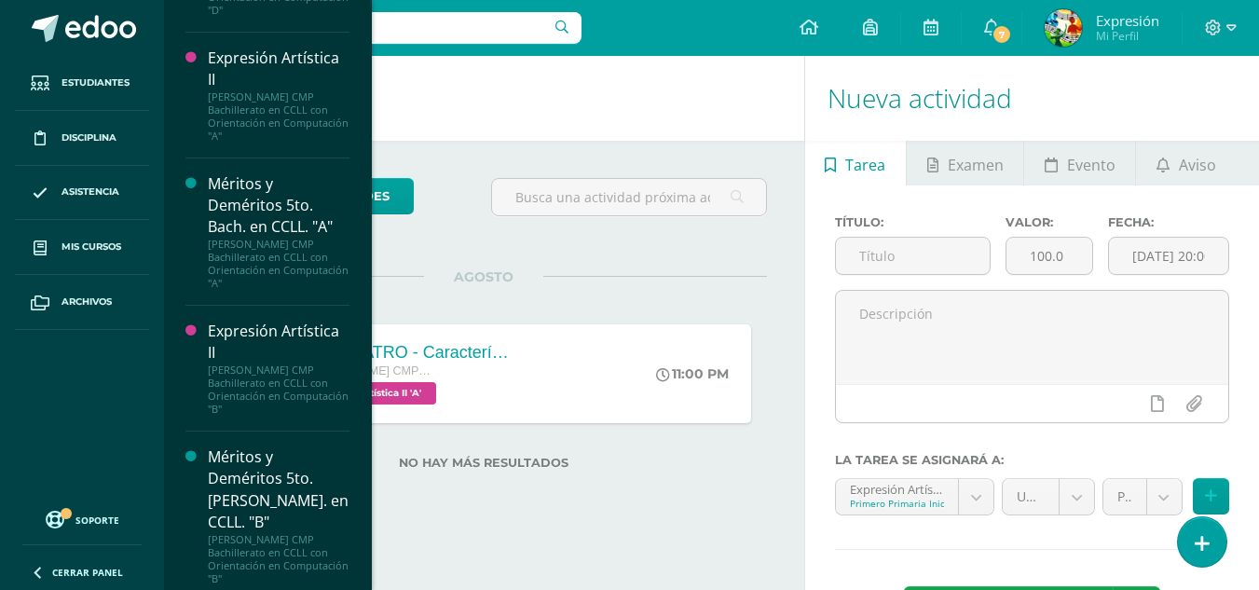
scroll to position [3838, 0]
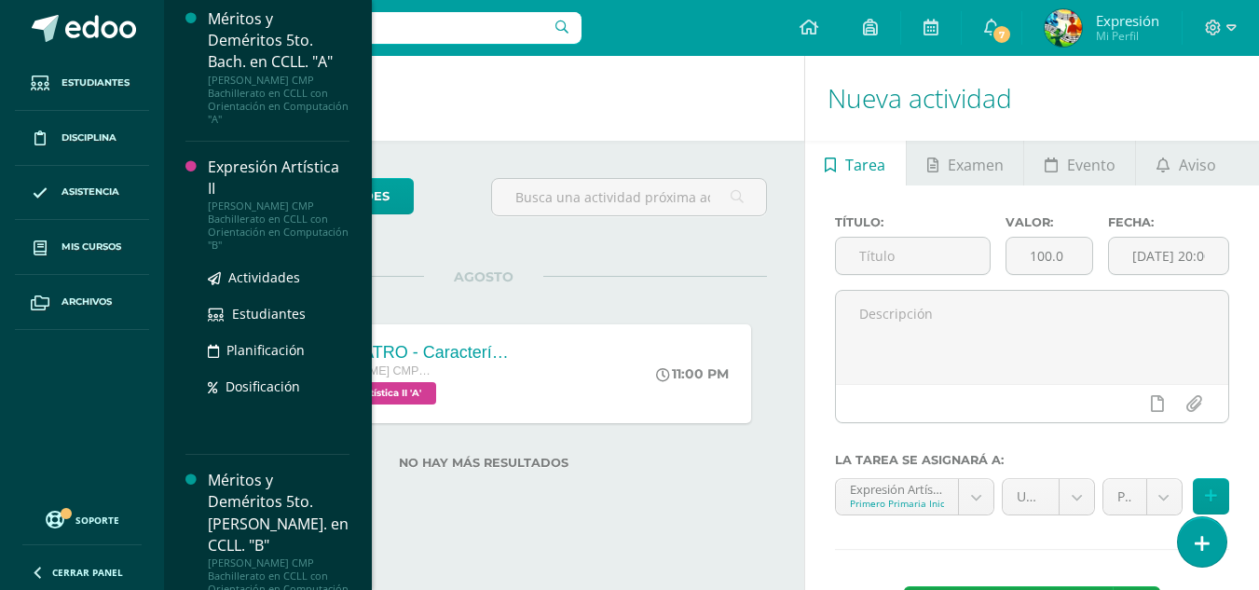
click at [258, 236] on div "[PERSON_NAME] CMP Bachillerato en CCLL con Orientación en Computación "B"" at bounding box center [279, 225] width 142 height 52
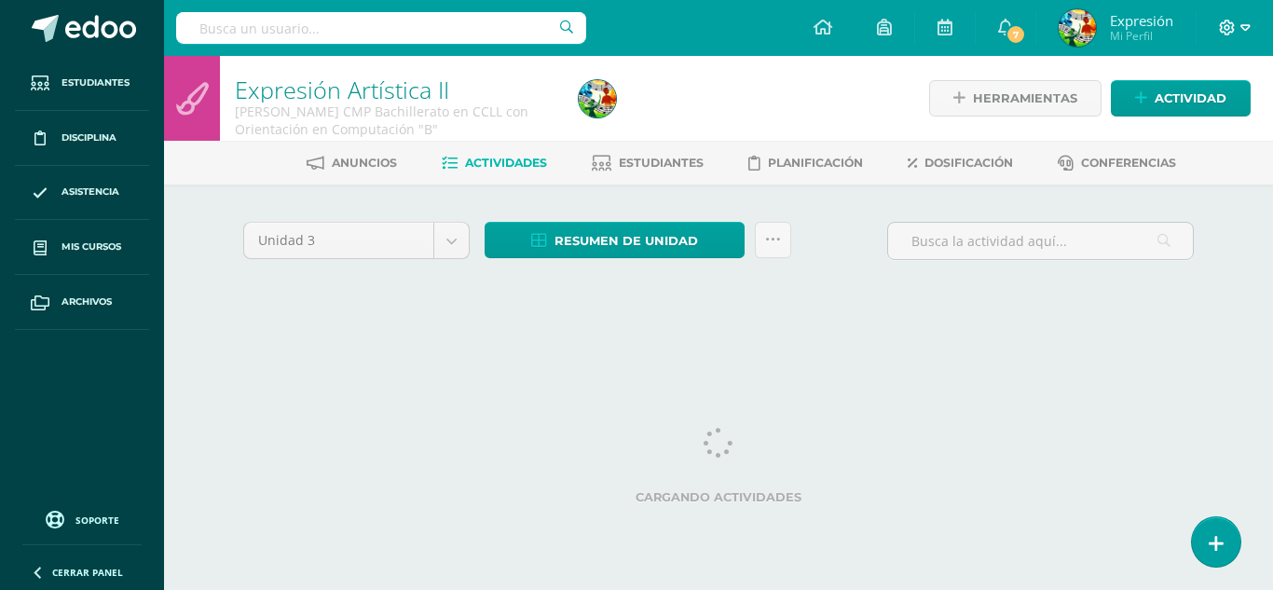
click at [1247, 31] on icon at bounding box center [1246, 28] width 10 height 17
click at [1144, 127] on link "Cerrar sesión" at bounding box center [1176, 127] width 147 height 27
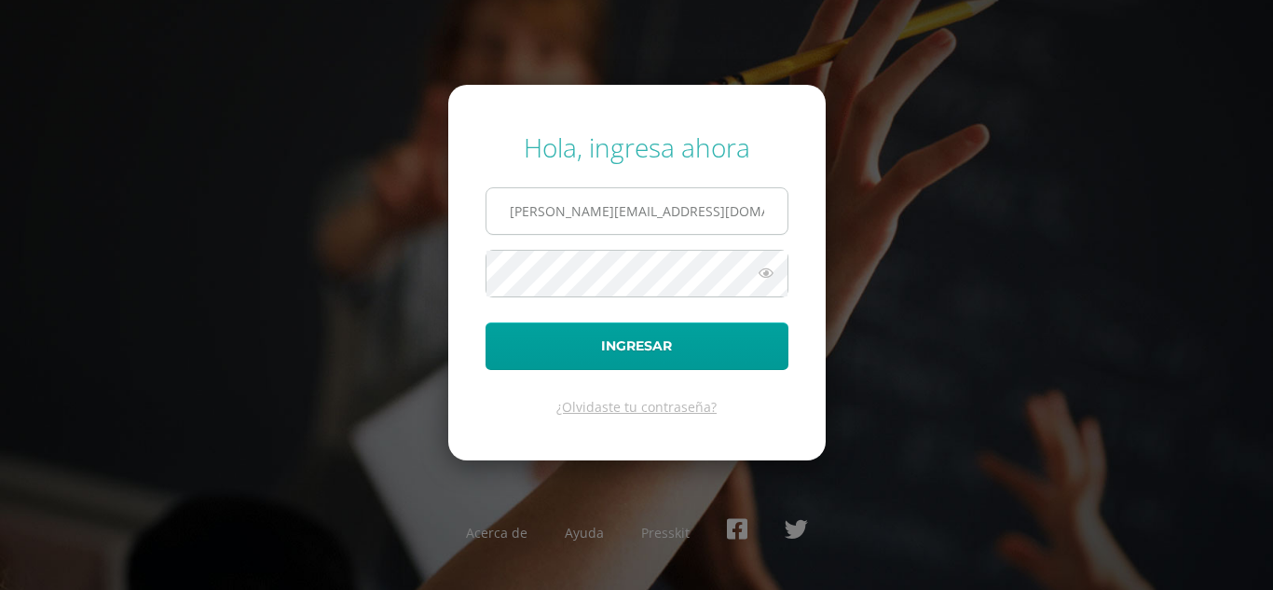
click at [680, 219] on input "luis_pirir@donbosco.edu.gt" at bounding box center [637, 211] width 301 height 46
type input "extracurricular2@donbosco.edu.gt"
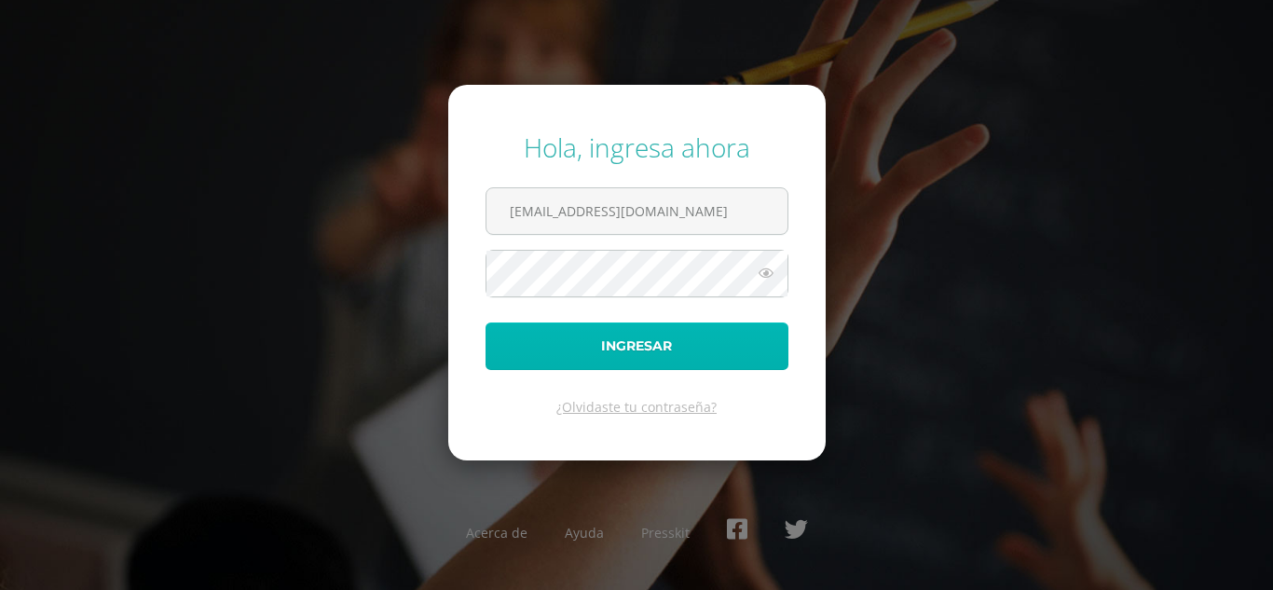
click at [631, 345] on button "Ingresar" at bounding box center [637, 346] width 303 height 48
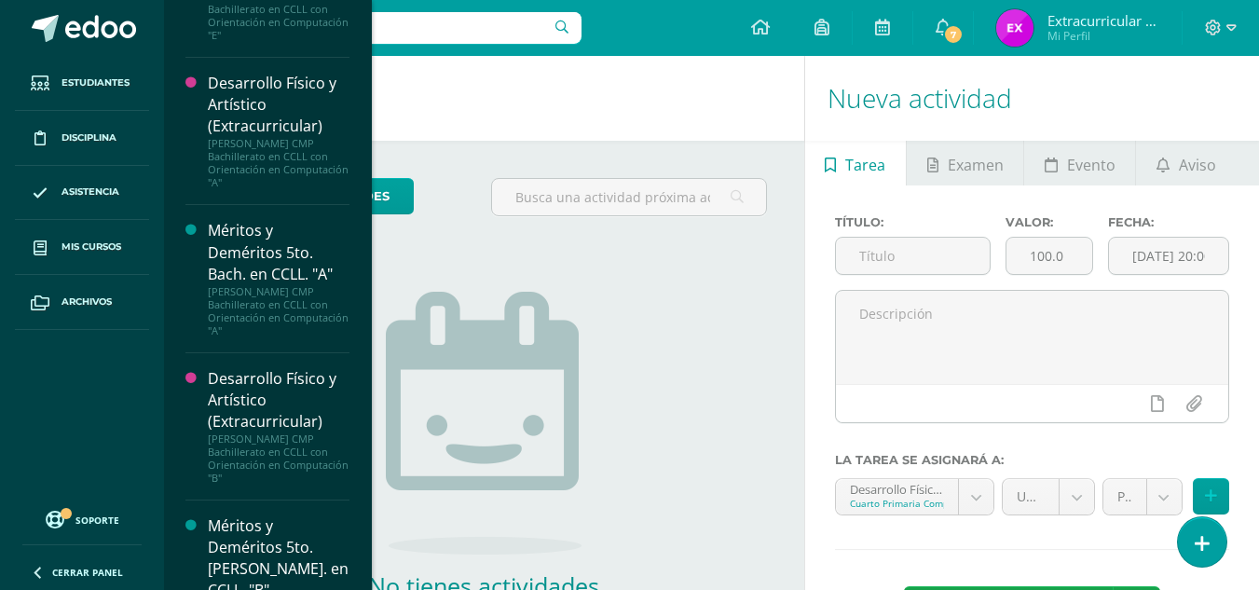
scroll to position [4489, 0]
click at [267, 368] on div "Desarrollo Físico y Artístico (Extracurricular)" at bounding box center [279, 400] width 142 height 64
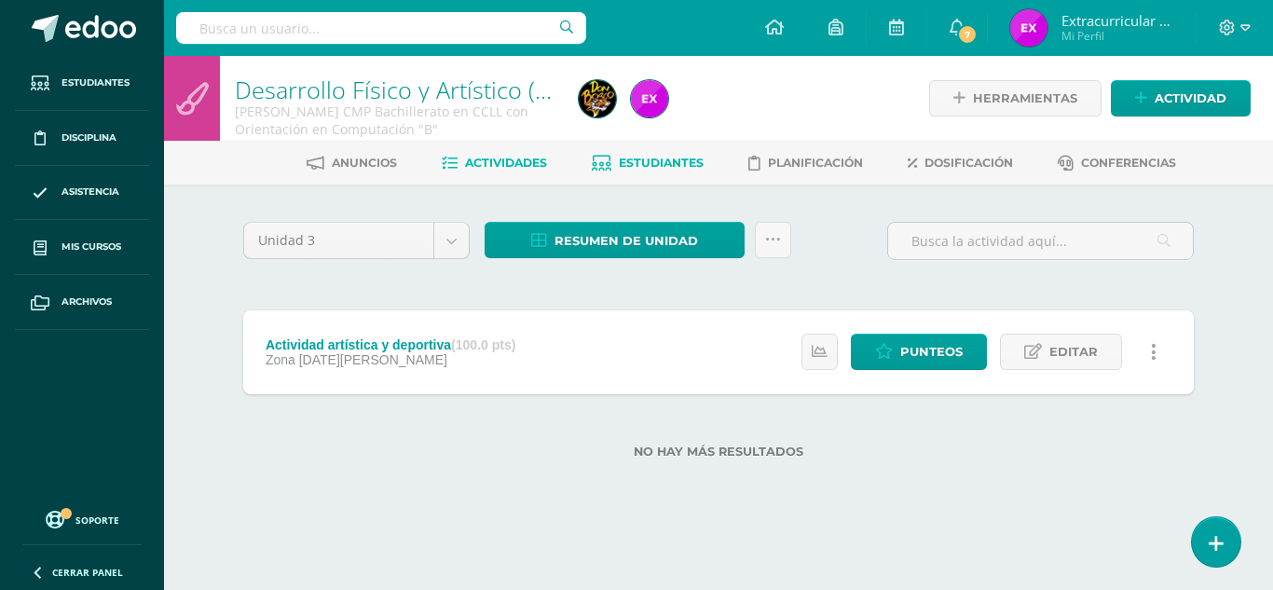
click at [680, 163] on span "Estudiantes" at bounding box center [661, 163] width 85 height 14
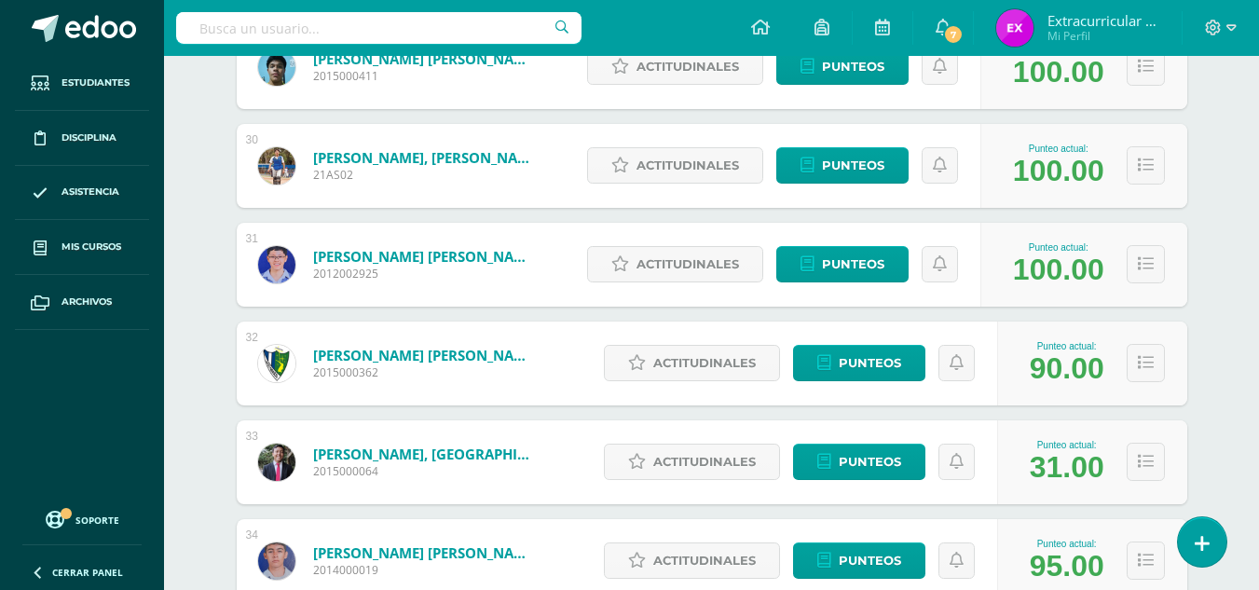
scroll to position [3441, 0]
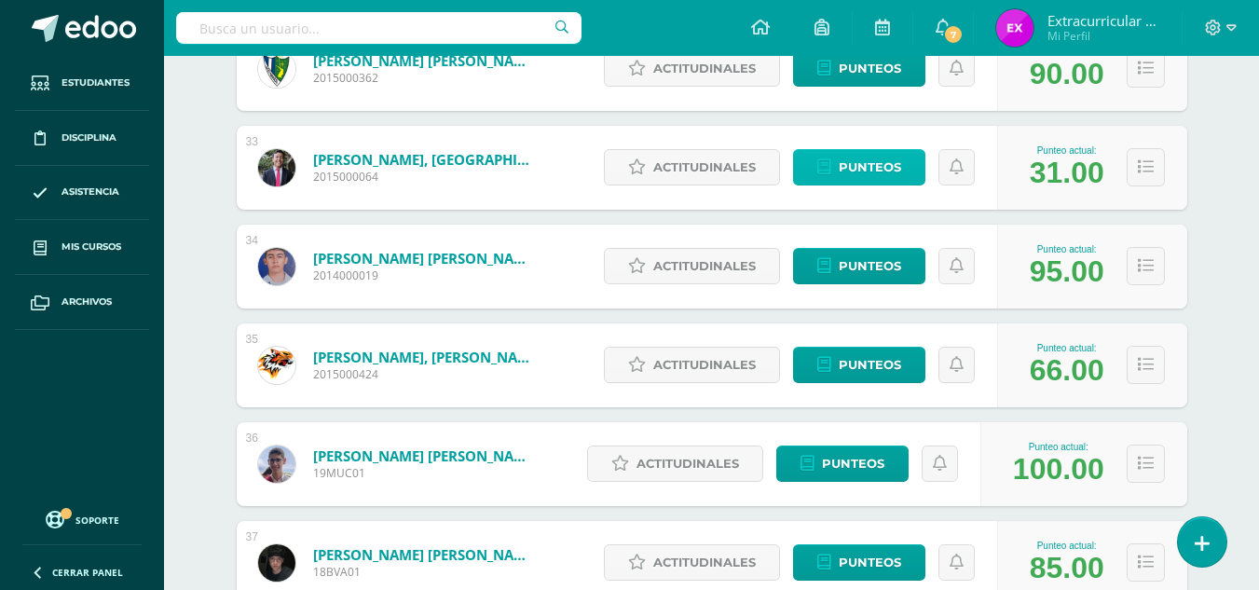
click at [888, 165] on span "Punteos" at bounding box center [870, 167] width 62 height 34
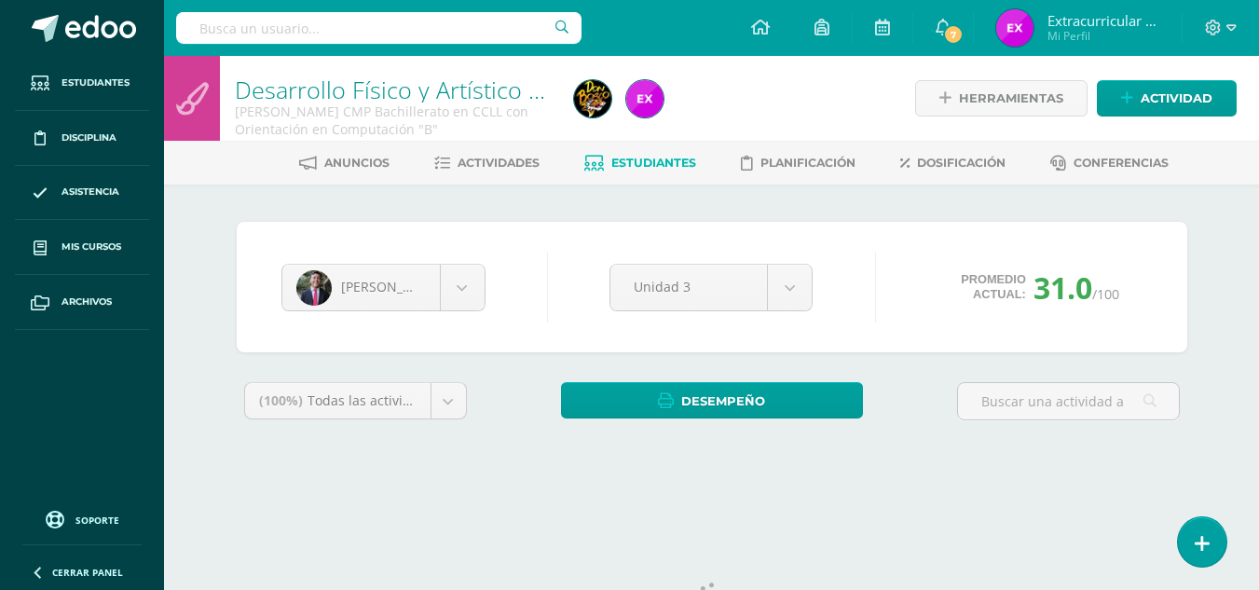
click at [1052, 292] on span "31.0" at bounding box center [1063, 287] width 59 height 40
click at [1075, 291] on span "31.0" at bounding box center [1063, 287] width 59 height 40
click at [1063, 291] on span "31.0" at bounding box center [1063, 287] width 59 height 40
click at [1007, 291] on span "Promedio actual:" at bounding box center [993, 287] width 65 height 30
click at [1124, 290] on div "Promedio actual: 31.0 /100" at bounding box center [1041, 287] width 204 height 40
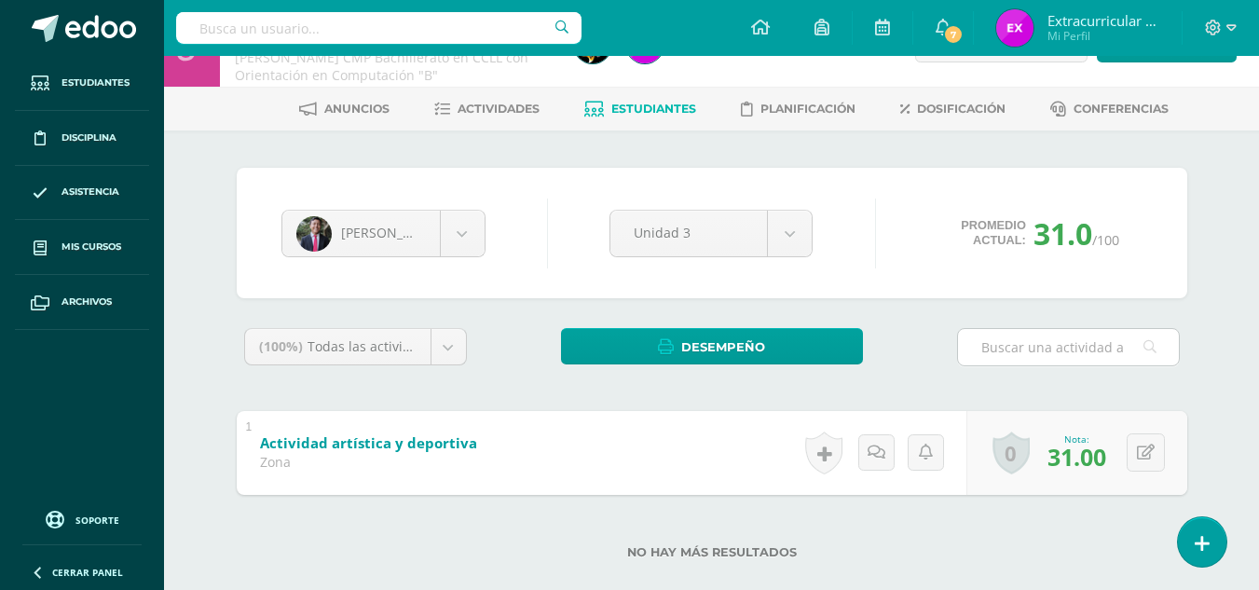
scroll to position [83, 0]
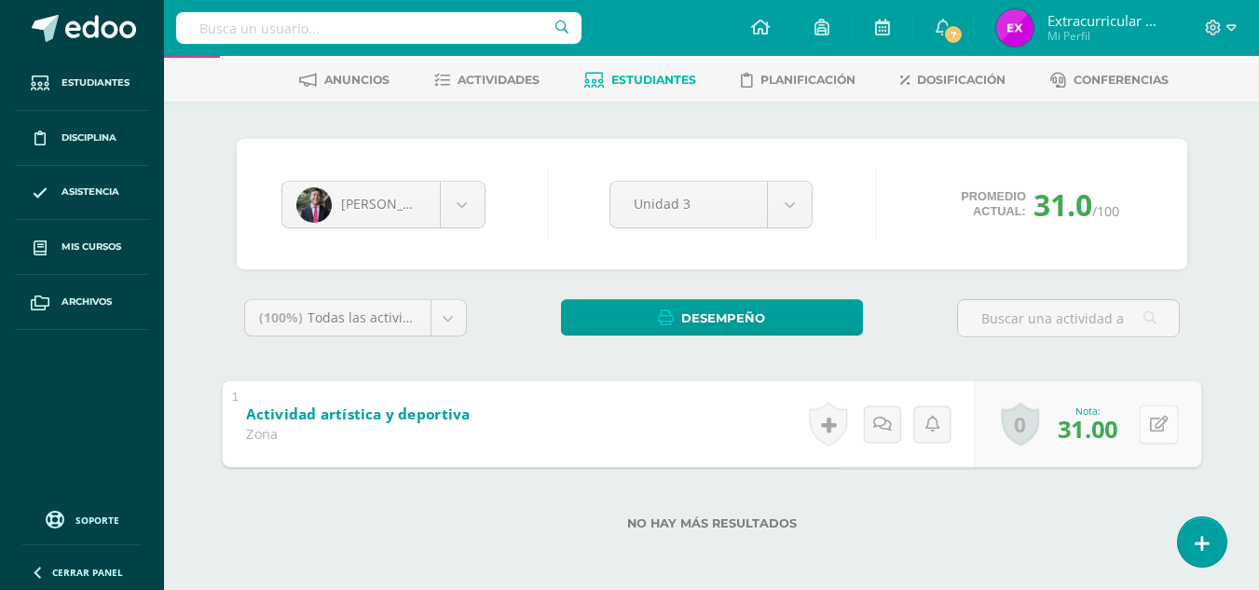
click at [1145, 424] on button at bounding box center [1158, 423] width 39 height 39
type input "61"
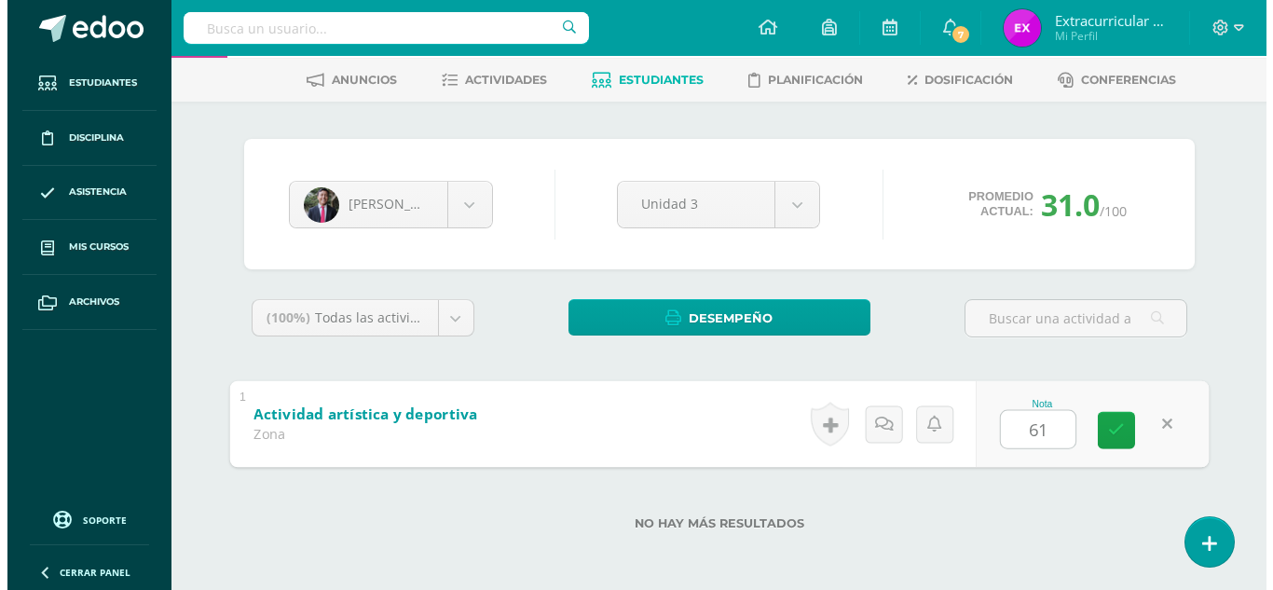
scroll to position [0, 0]
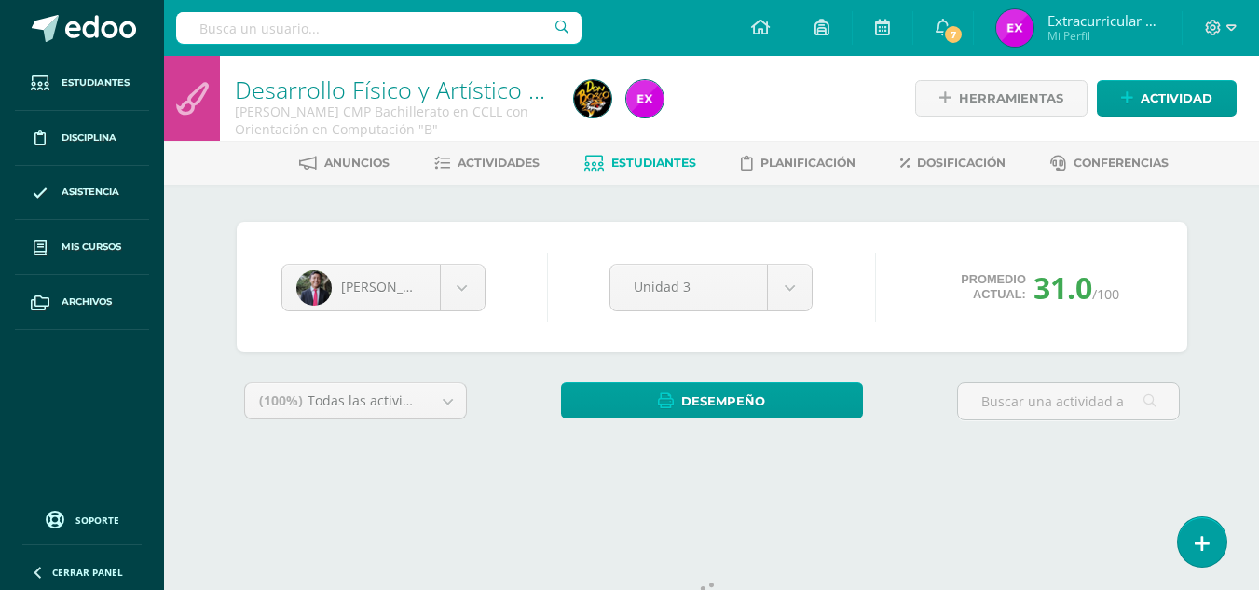
scroll to position [76, 0]
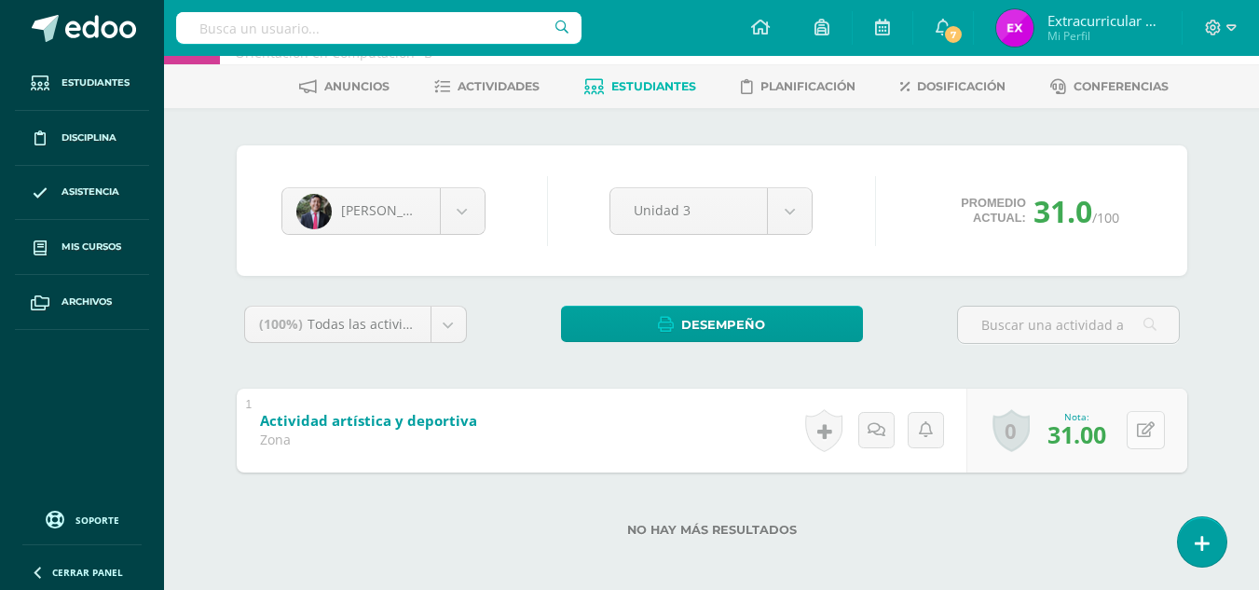
click at [1160, 436] on button at bounding box center [1146, 430] width 38 height 38
type input "61"
click at [1114, 439] on icon at bounding box center [1109, 437] width 17 height 16
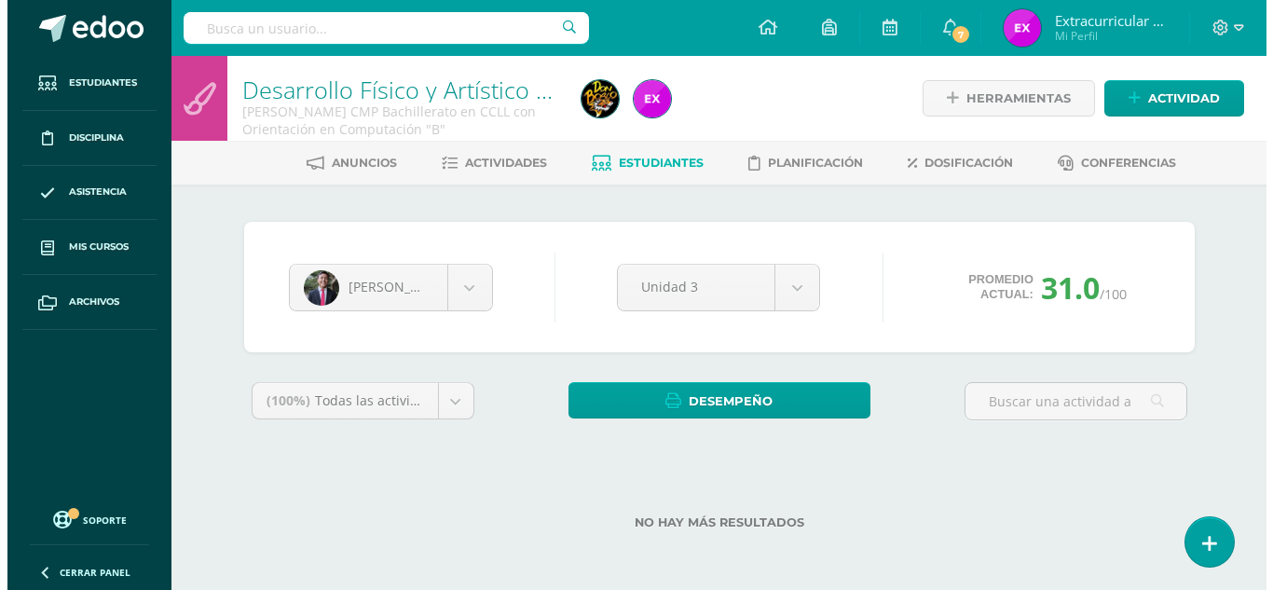
scroll to position [0, 0]
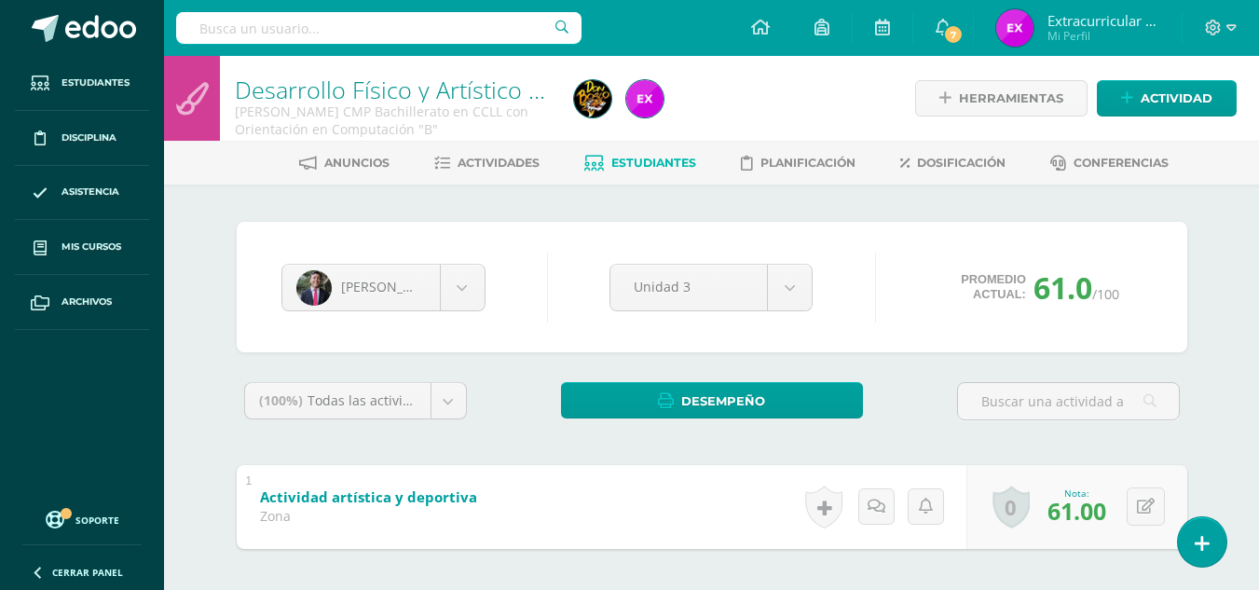
click at [1239, 23] on div at bounding box center [1221, 28] width 76 height 56
click at [1225, 31] on span at bounding box center [1221, 28] width 32 height 21
click at [1184, 129] on span "Cerrar sesión" at bounding box center [1173, 127] width 84 height 18
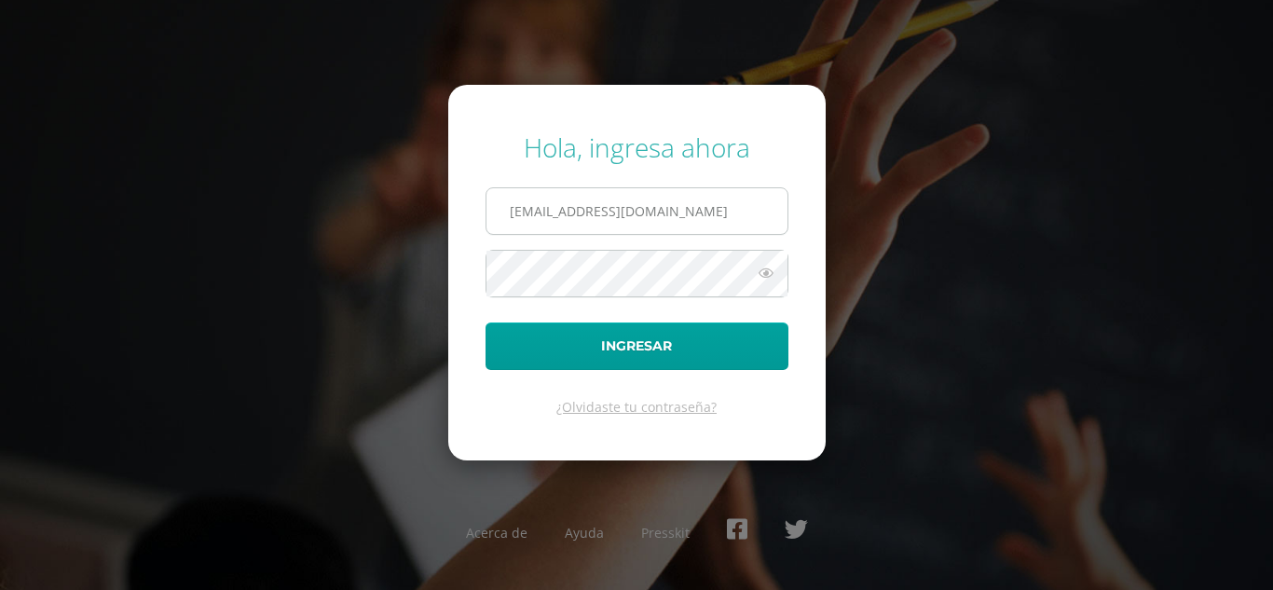
click at [733, 215] on input "[EMAIL_ADDRESS][DOMAIN_NAME]" at bounding box center [637, 211] width 301 height 46
type input "[PERSON_NAME][EMAIL_ADDRESS][DOMAIN_NAME]"
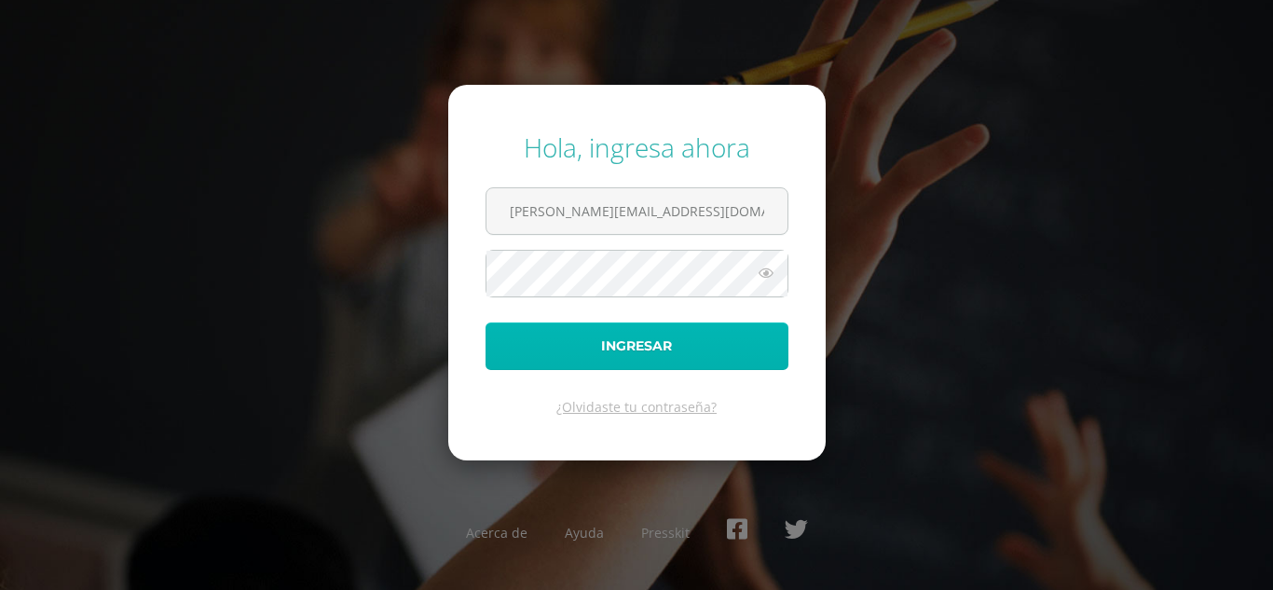
click at [667, 352] on button "Ingresar" at bounding box center [637, 346] width 303 height 48
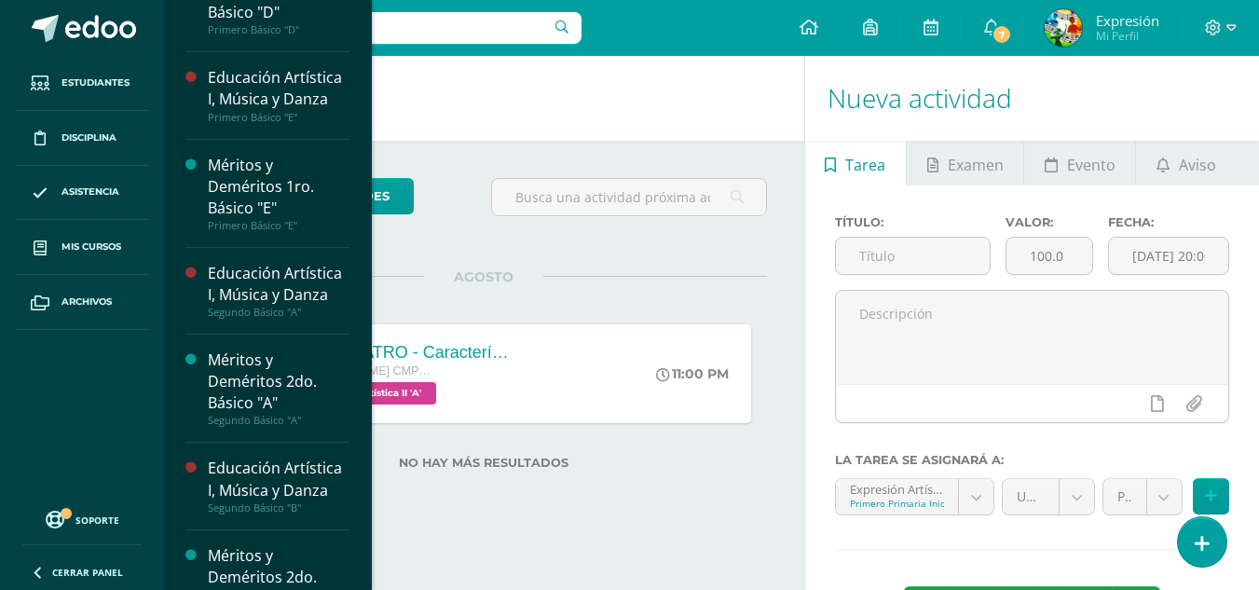
scroll to position [2124, 0]
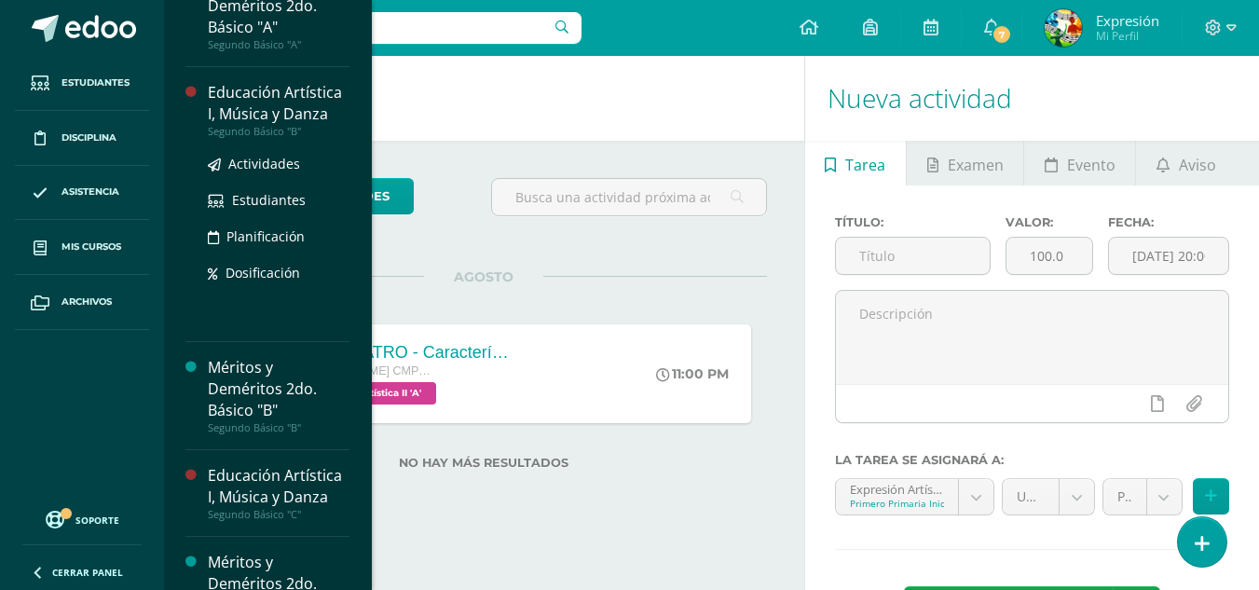
click at [282, 125] on div "Educación Artística I, Música y Danza" at bounding box center [279, 103] width 142 height 43
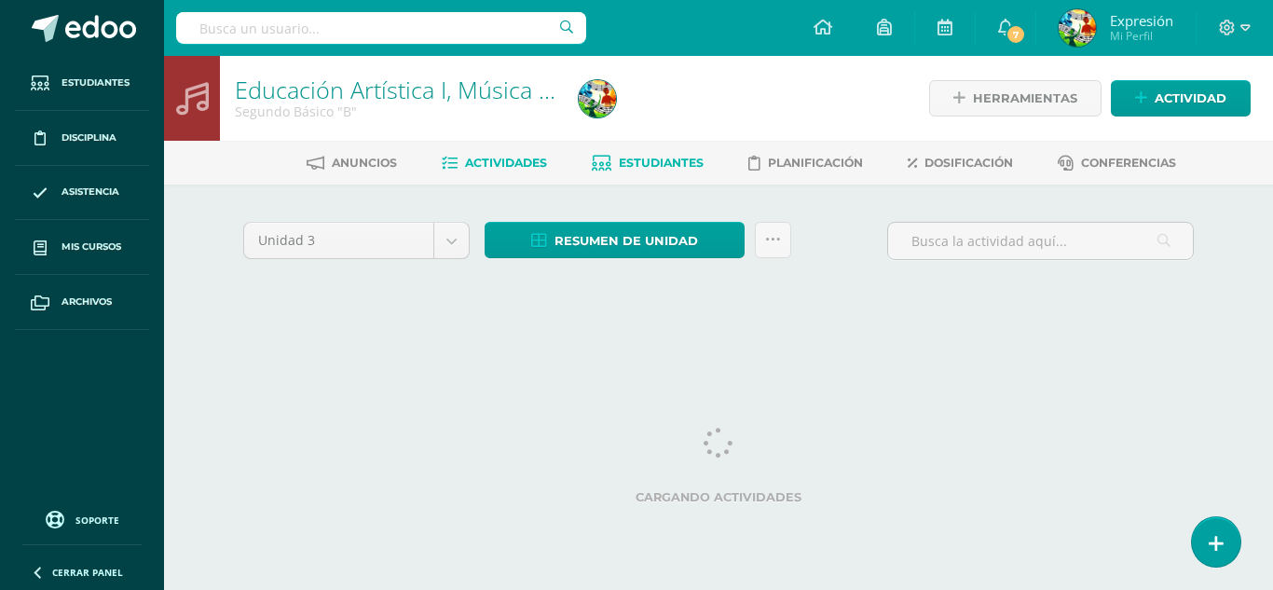
click at [658, 162] on span "Estudiantes" at bounding box center [661, 163] width 85 height 14
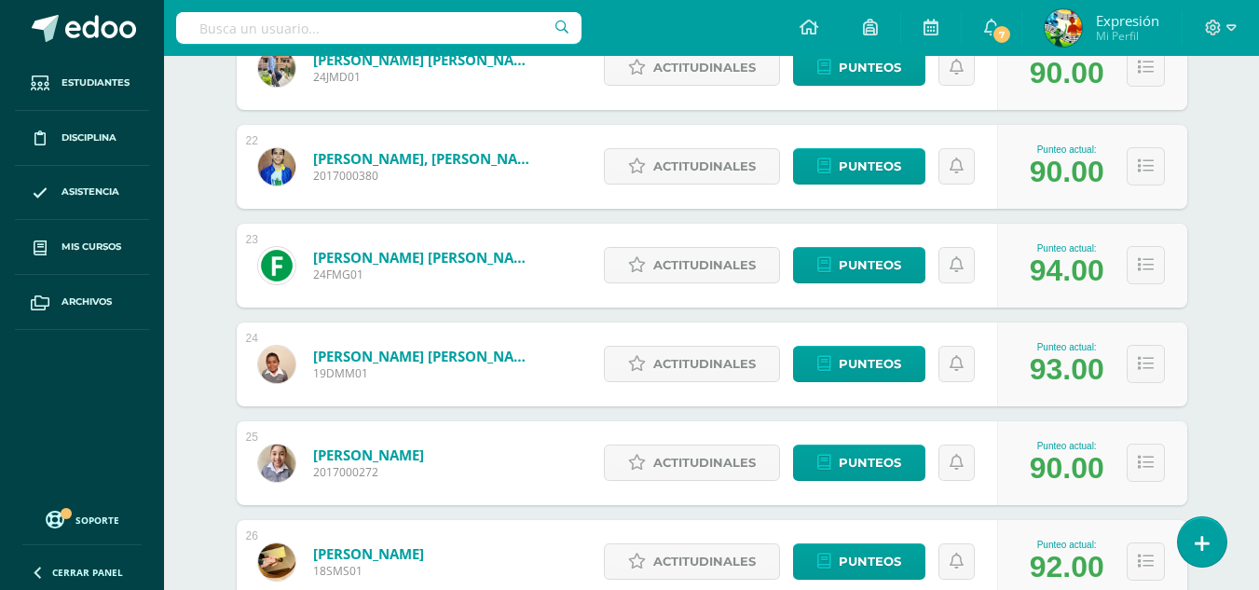
scroll to position [2733, 0]
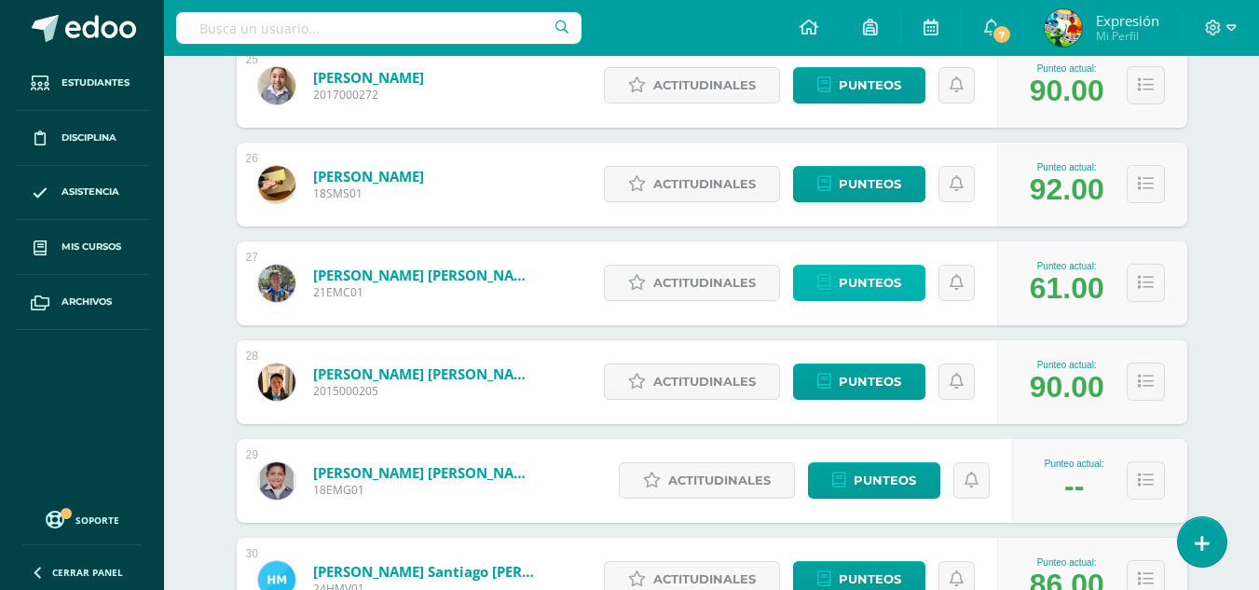
click at [871, 282] on span "Punteos" at bounding box center [870, 283] width 62 height 34
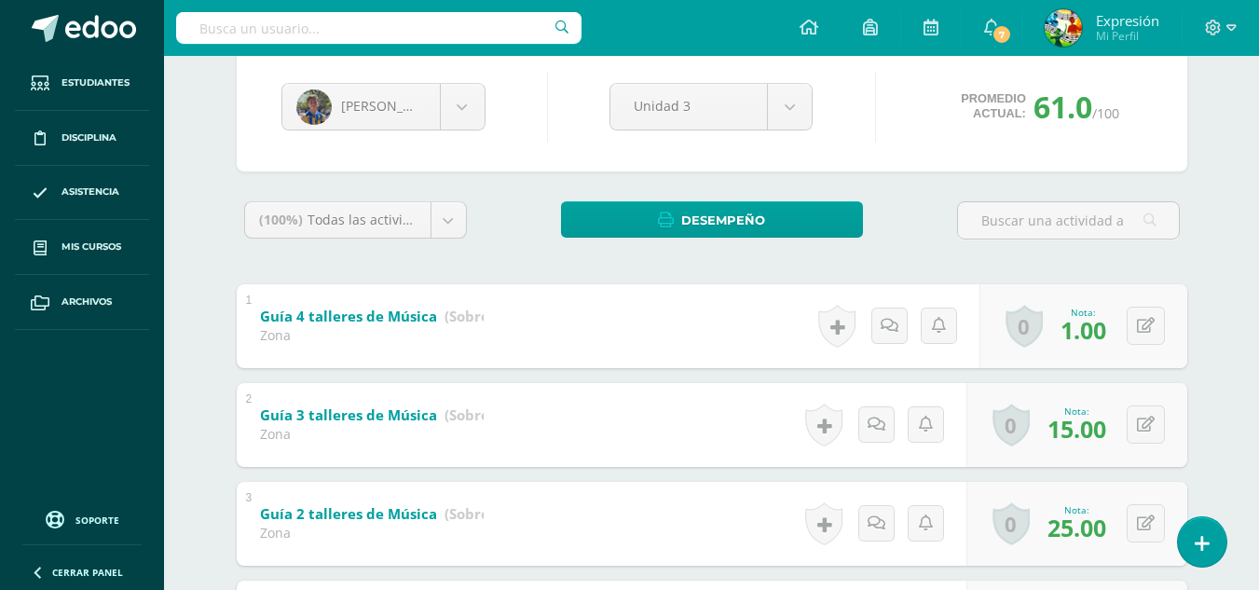
scroll to position [170, 0]
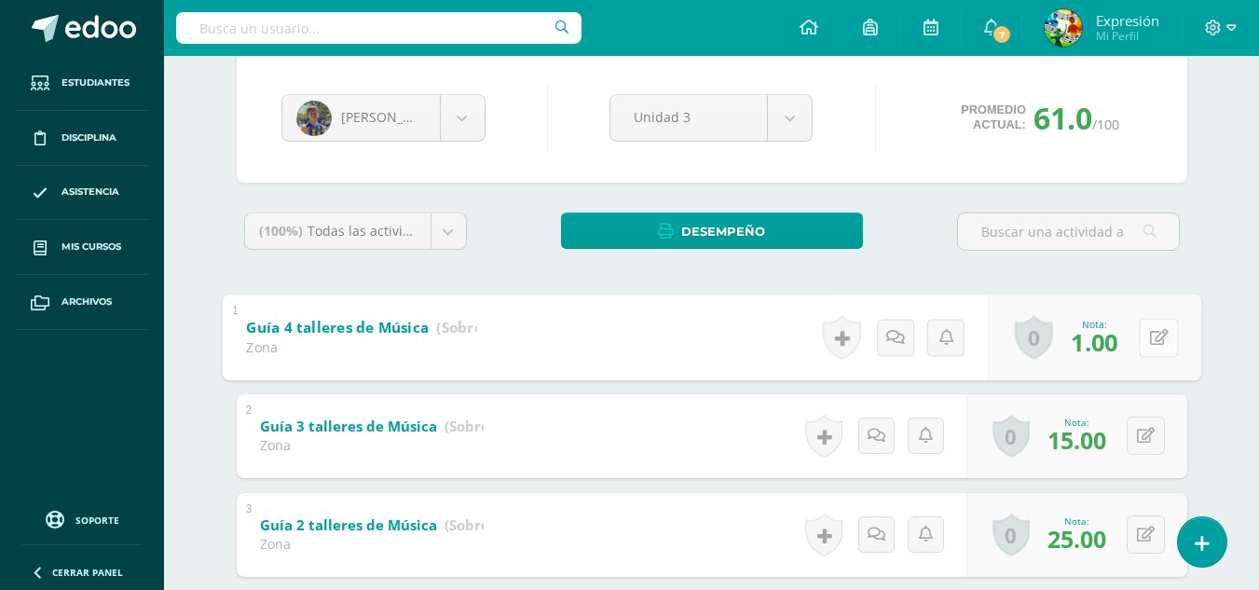
click at [1146, 336] on button at bounding box center [1158, 337] width 39 height 39
type input "8"
type input "18"
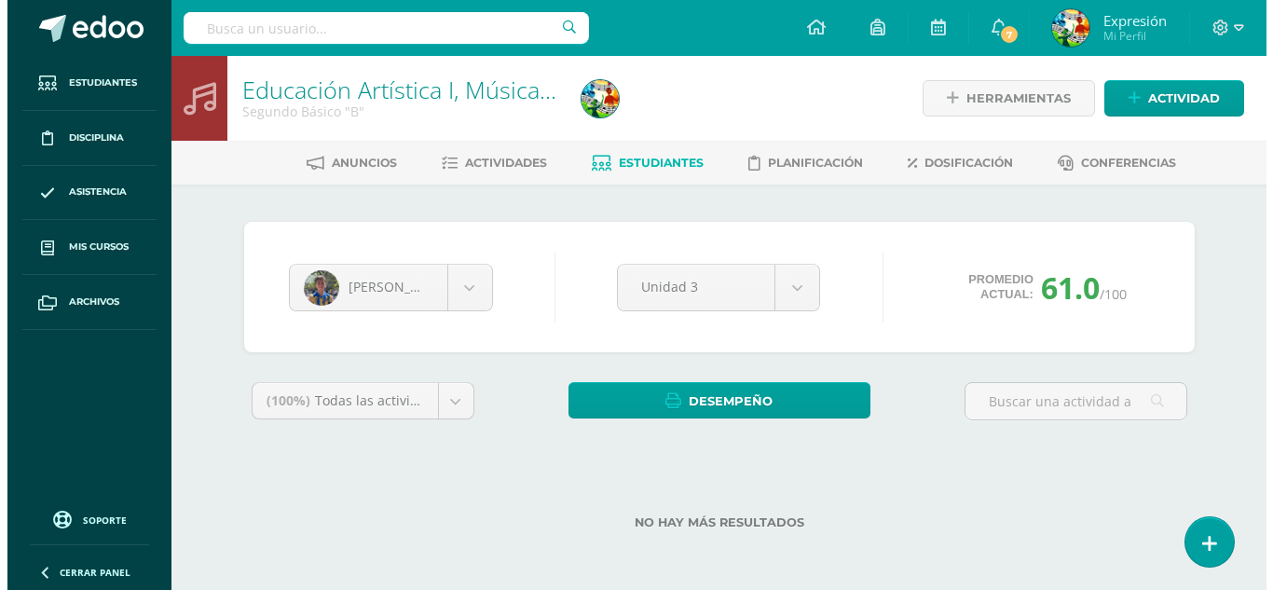
scroll to position [0, 0]
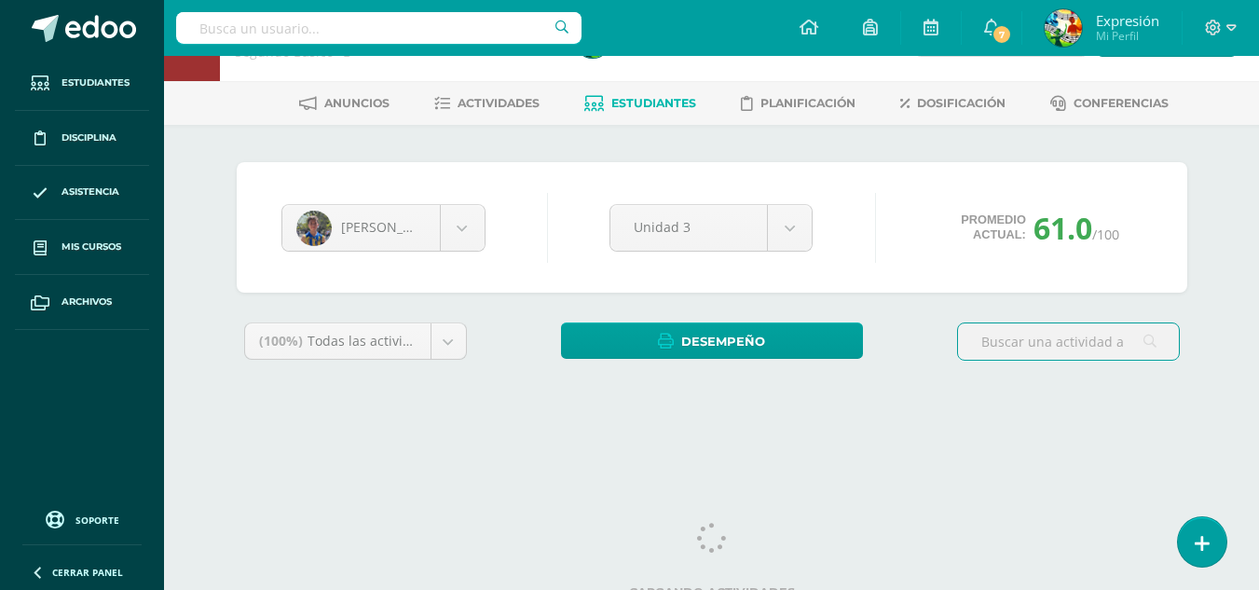
scroll to position [76, 0]
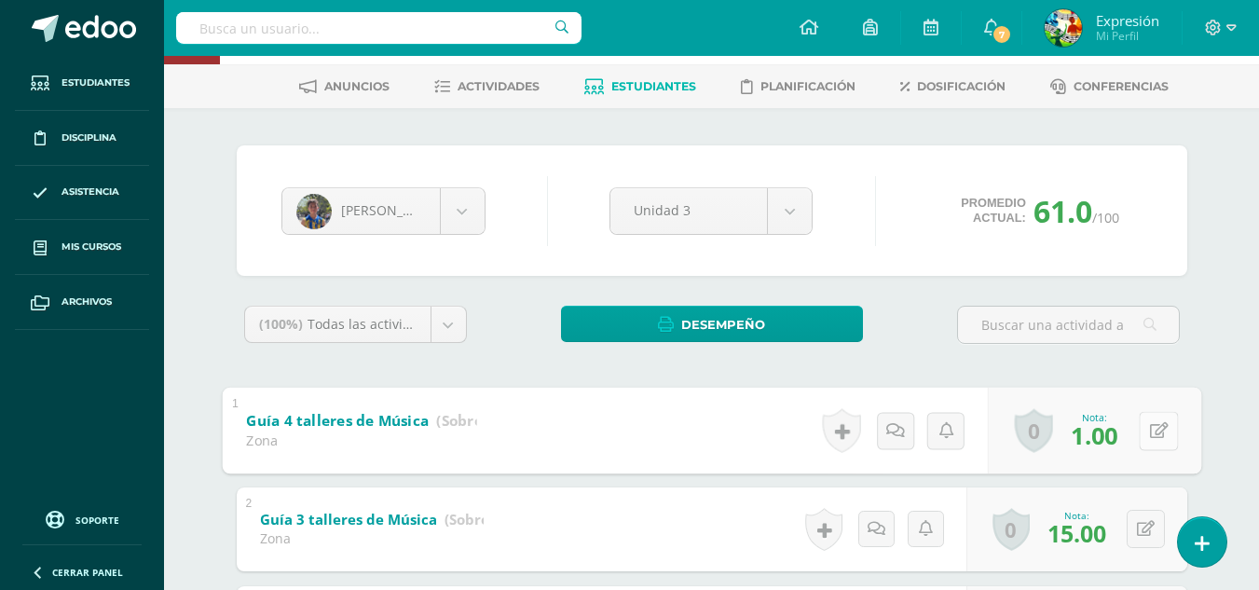
click at [1154, 431] on button at bounding box center [1158, 430] width 39 height 39
type input "18"
click at [1108, 437] on icon at bounding box center [1109, 437] width 17 height 16
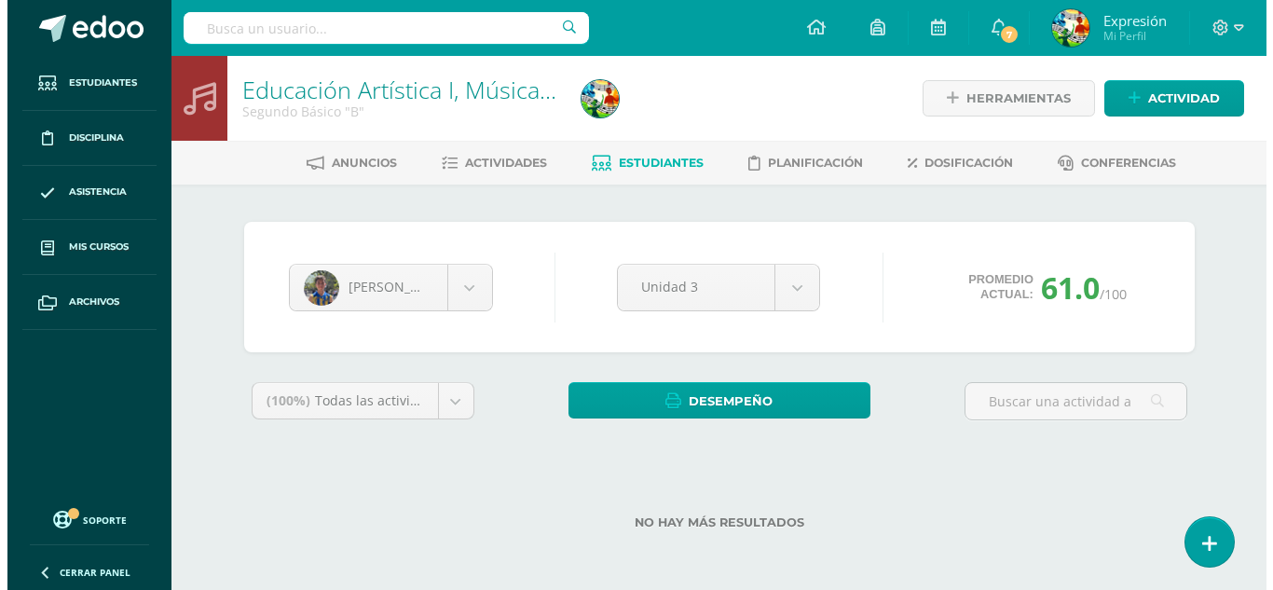
scroll to position [0, 0]
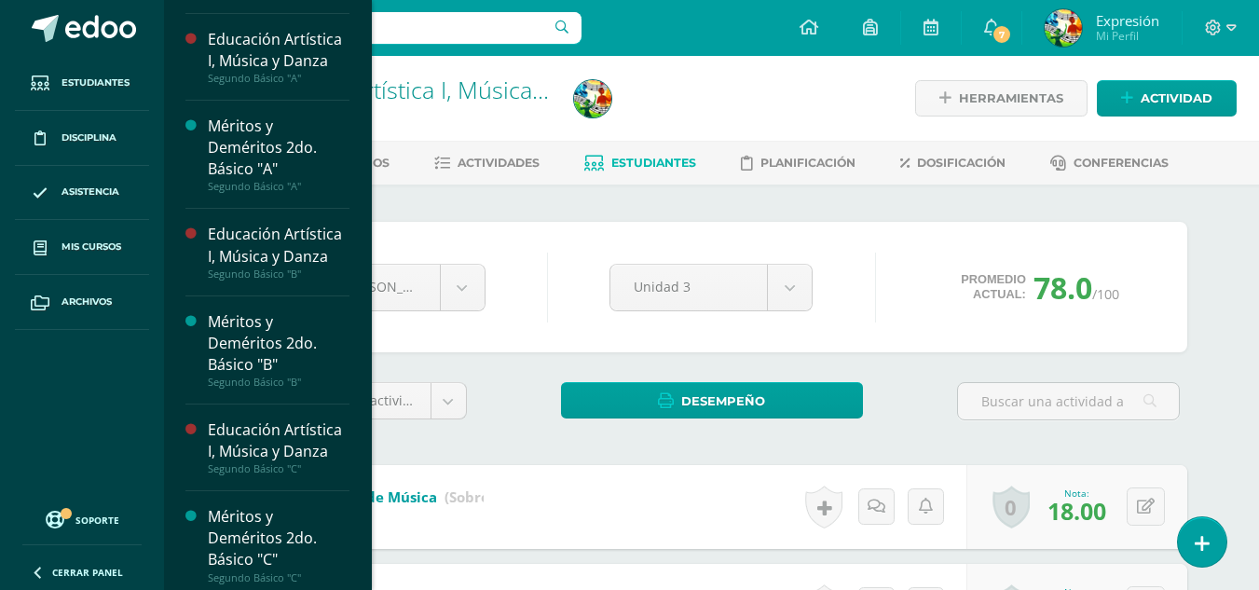
scroll to position [2292, 0]
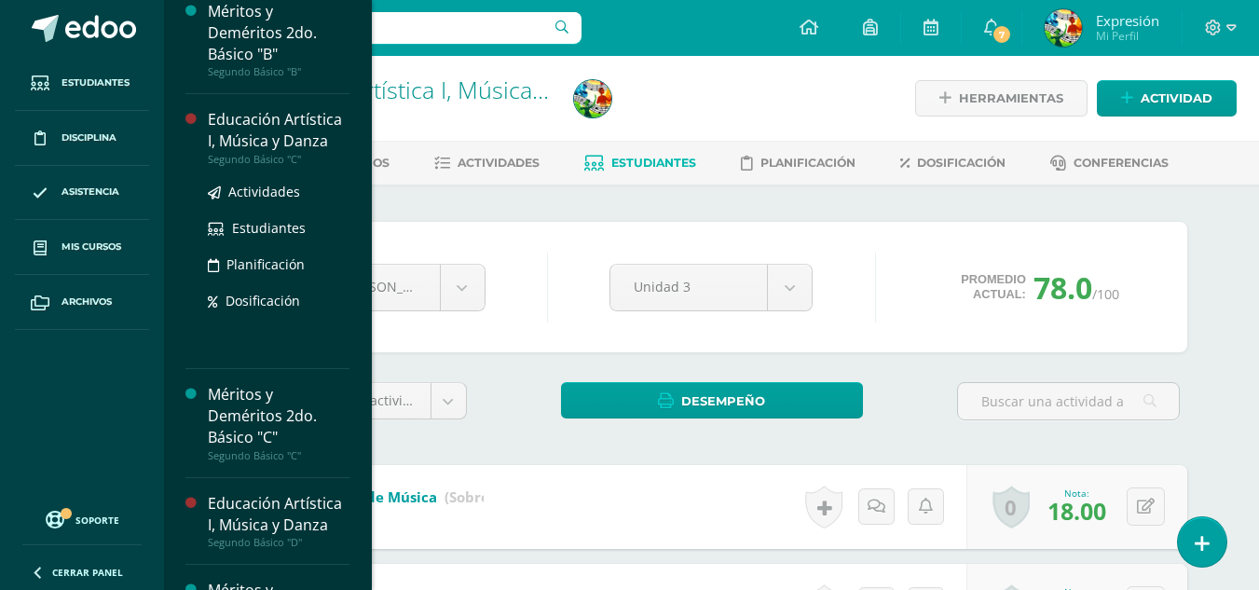
click at [253, 152] on div "Educación Artística I, Música y Danza" at bounding box center [279, 130] width 142 height 43
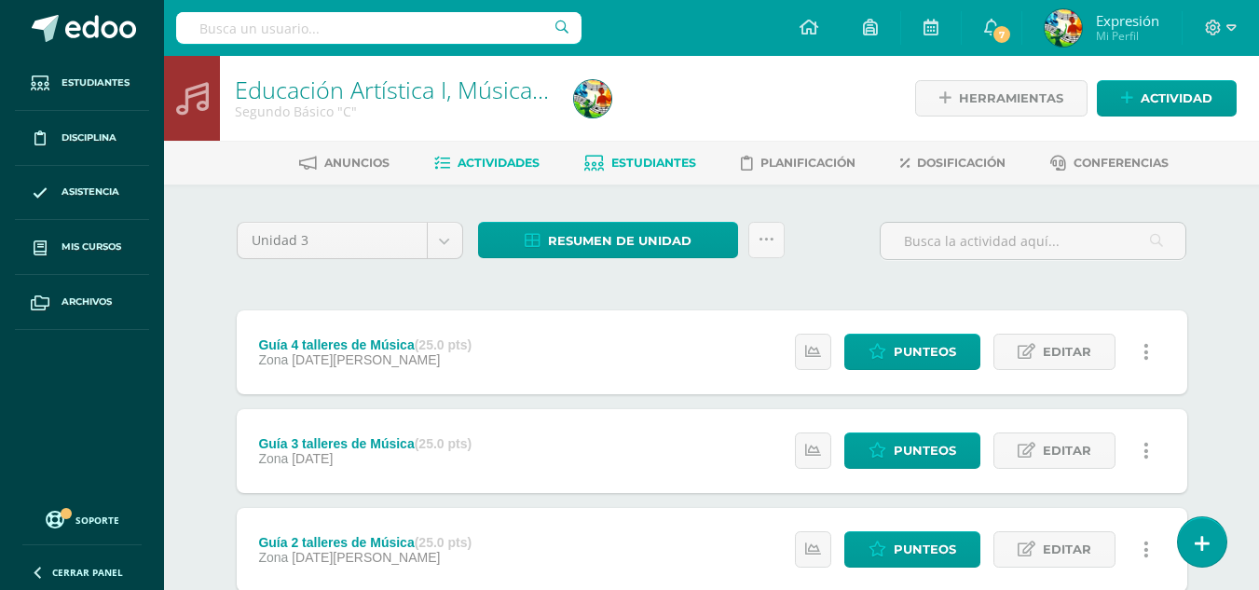
click at [673, 158] on span "Estudiantes" at bounding box center [653, 163] width 85 height 14
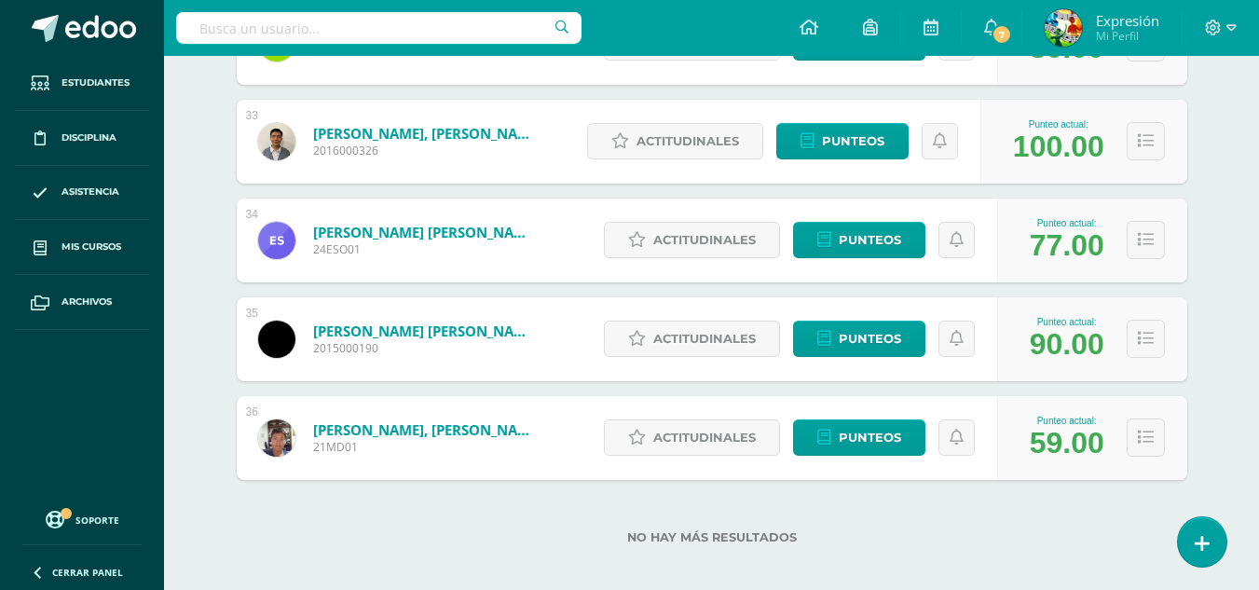
scroll to position [3481, 0]
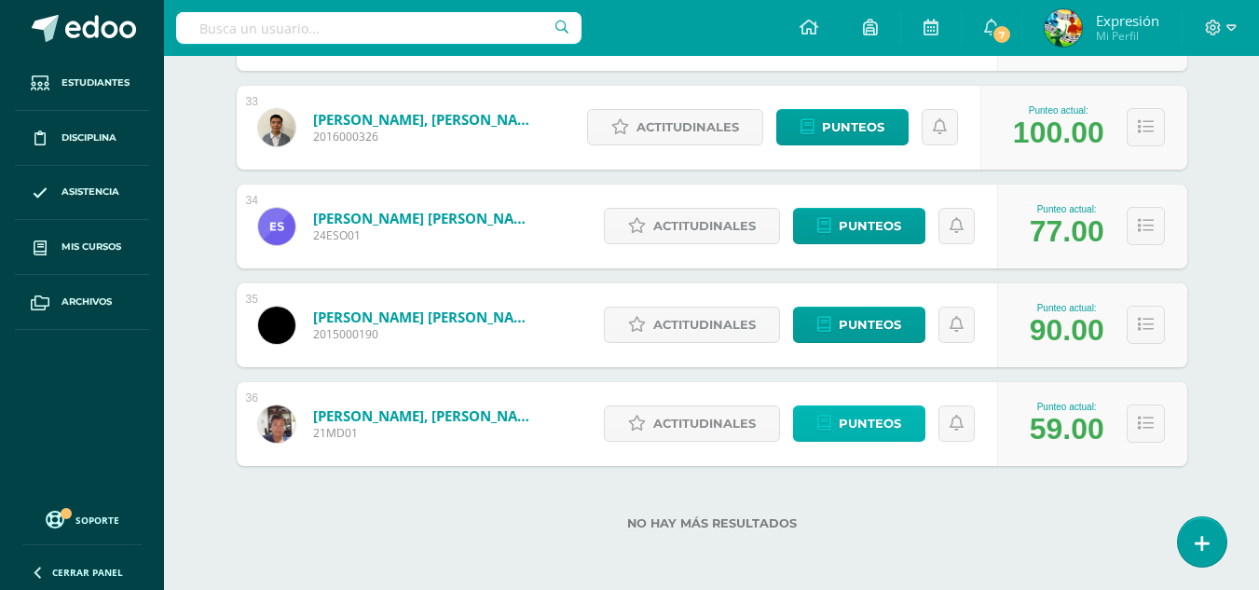
click at [895, 428] on span "Punteos" at bounding box center [870, 423] width 62 height 34
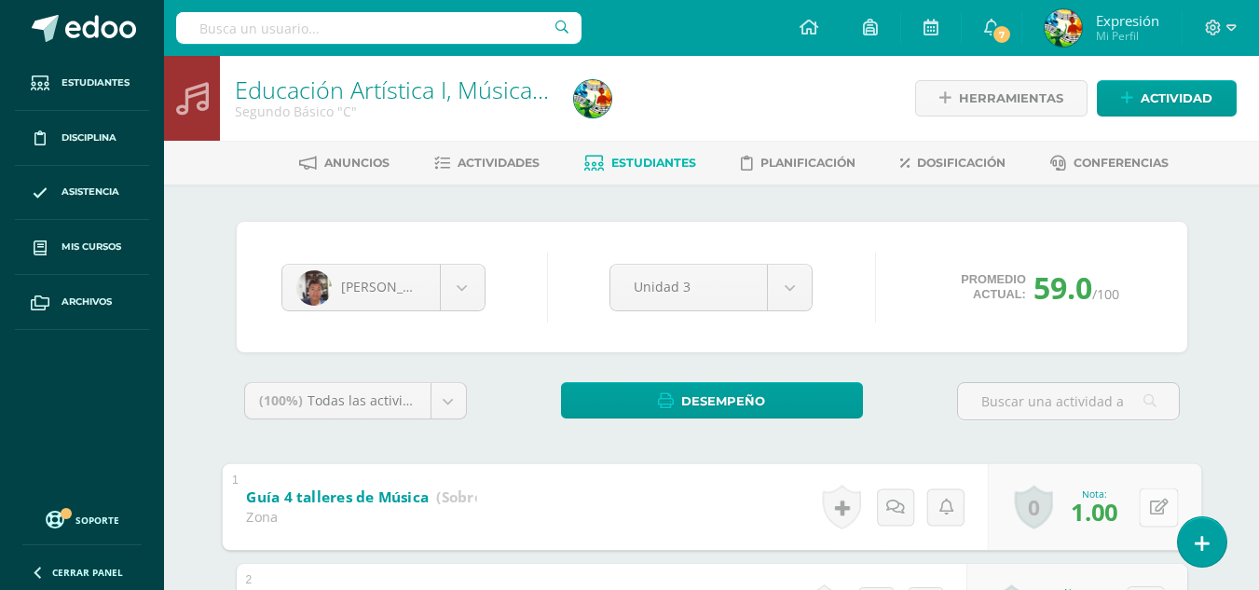
click at [1134, 507] on div "0 [GEOGRAPHIC_DATA] Logros obtenidos Aún no hay logros agregados Nota: 1.00" at bounding box center [1093, 506] width 213 height 87
click at [1158, 507] on icon at bounding box center [1158, 507] width 19 height 16
type input "18"
click at [1109, 516] on icon at bounding box center [1109, 513] width 17 height 16
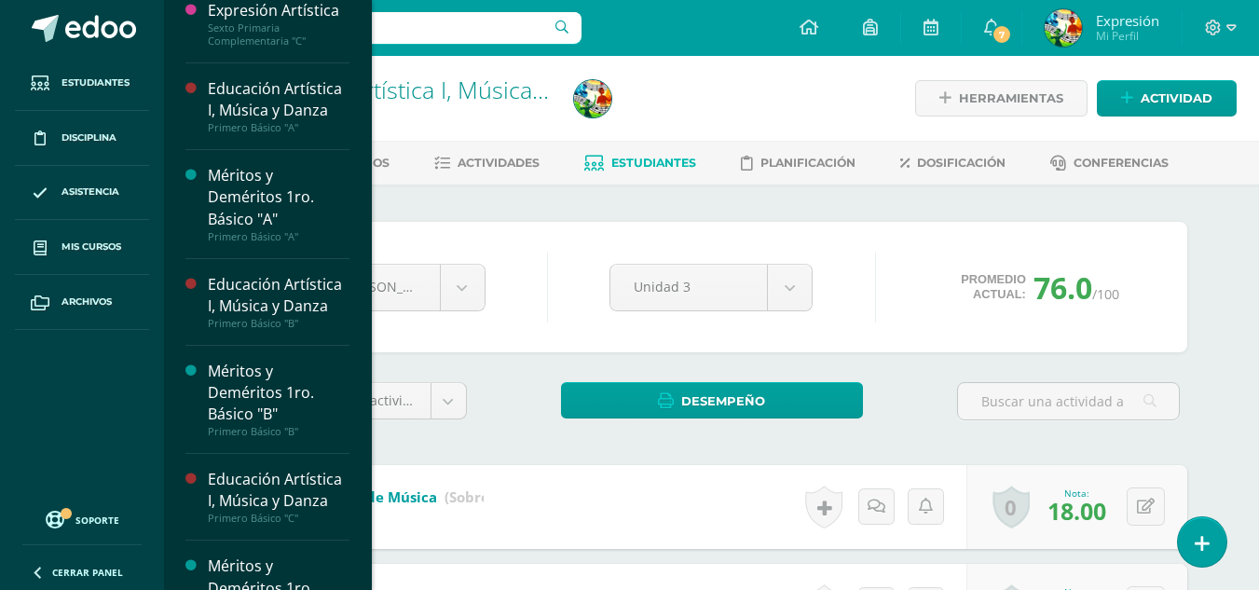
scroll to position [1101, 0]
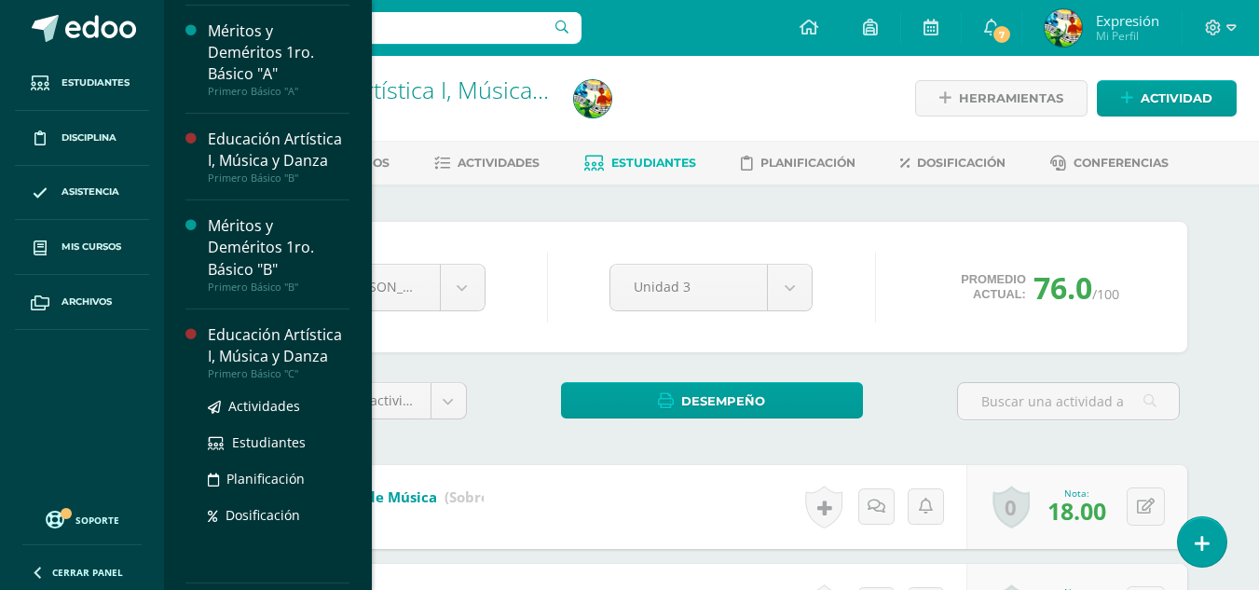
click at [276, 367] on div "Educación Artística I, Música y Danza" at bounding box center [279, 345] width 142 height 43
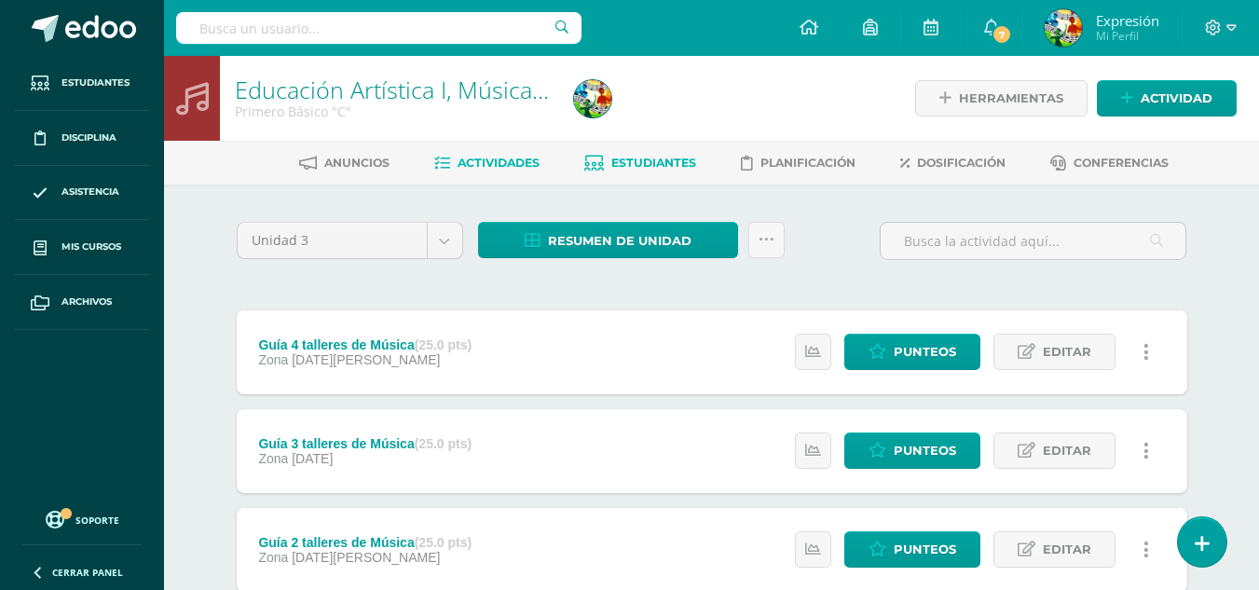
click at [640, 171] on link "Estudiantes" at bounding box center [640, 163] width 112 height 30
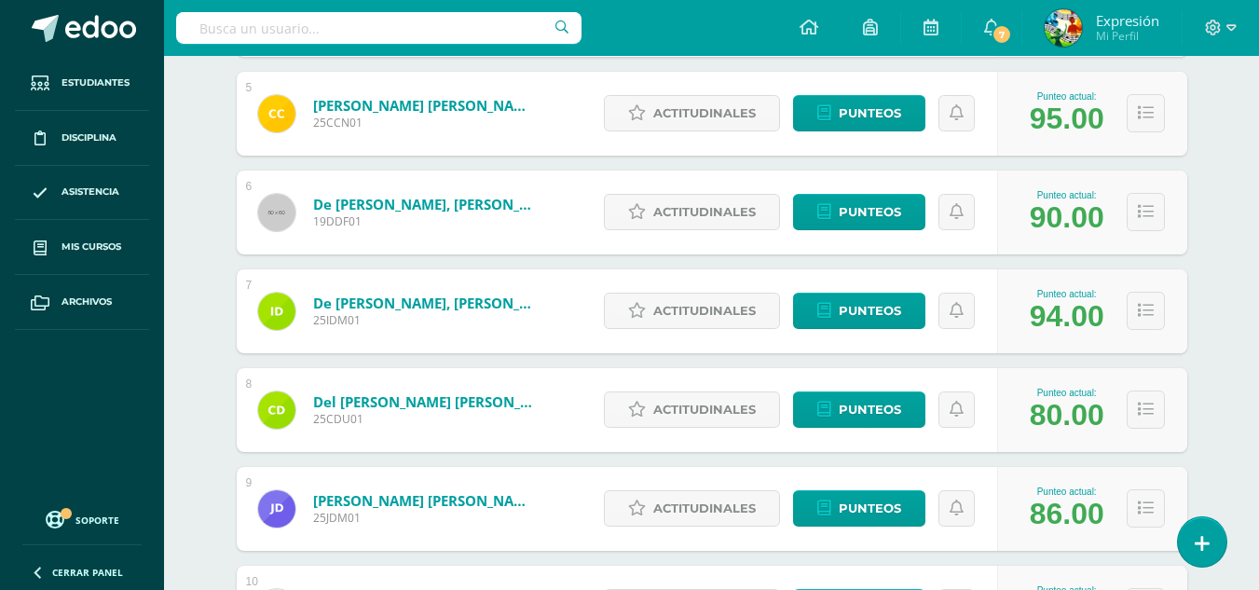
scroll to position [906, 0]
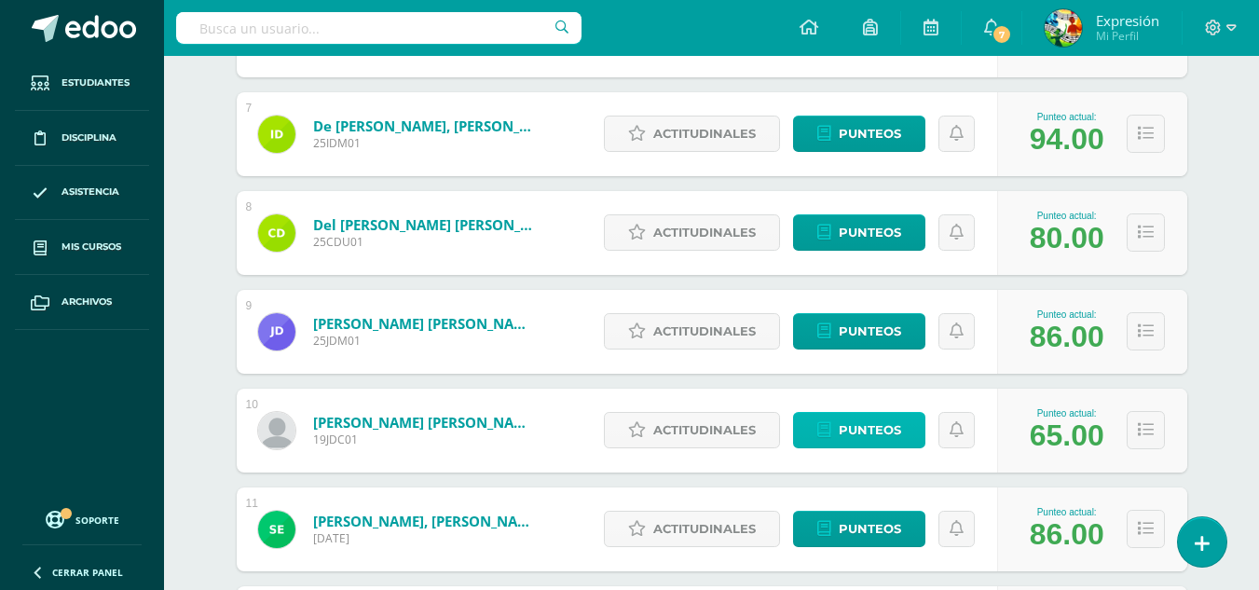
click at [880, 425] on span "Punteos" at bounding box center [870, 430] width 62 height 34
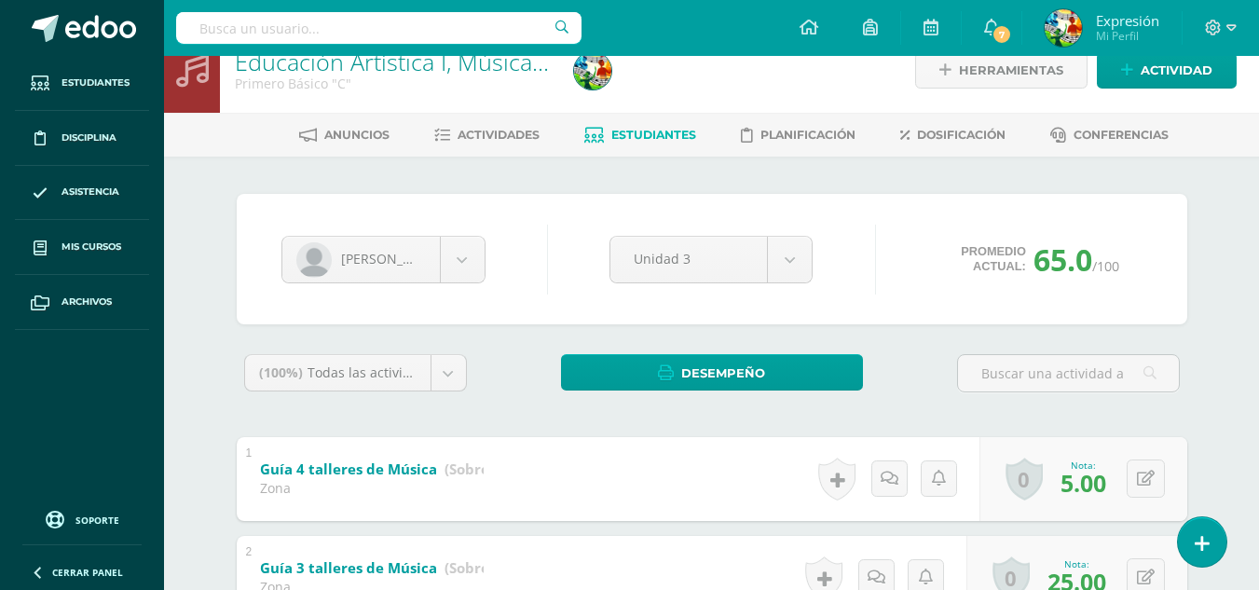
scroll to position [76, 0]
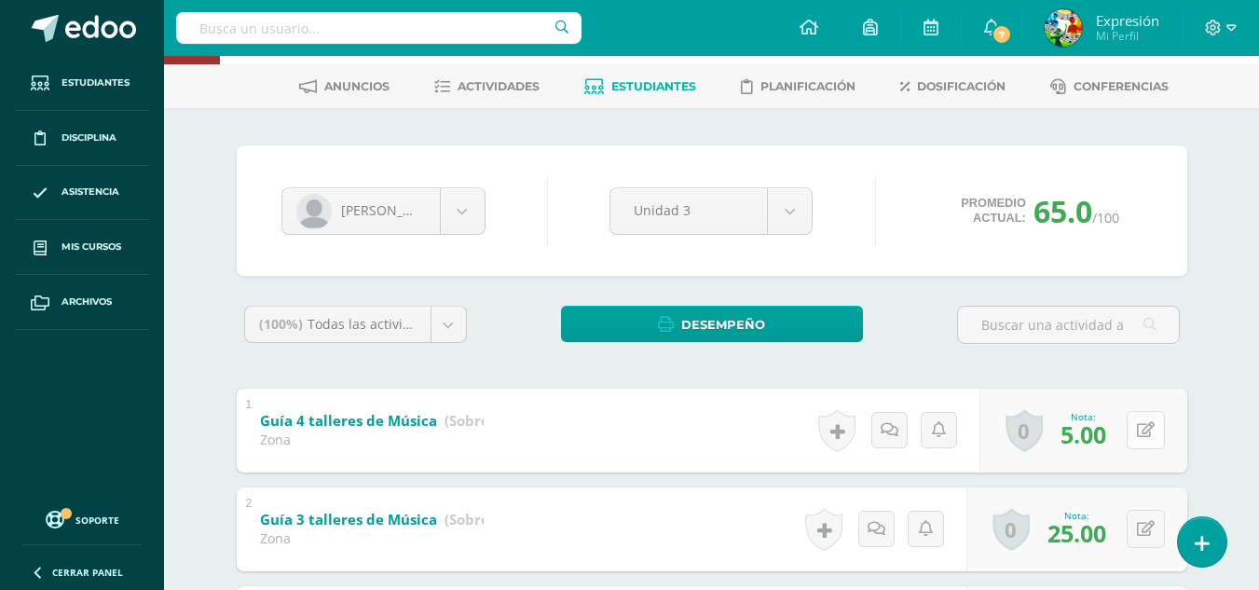
click at [1159, 427] on button at bounding box center [1146, 430] width 38 height 38
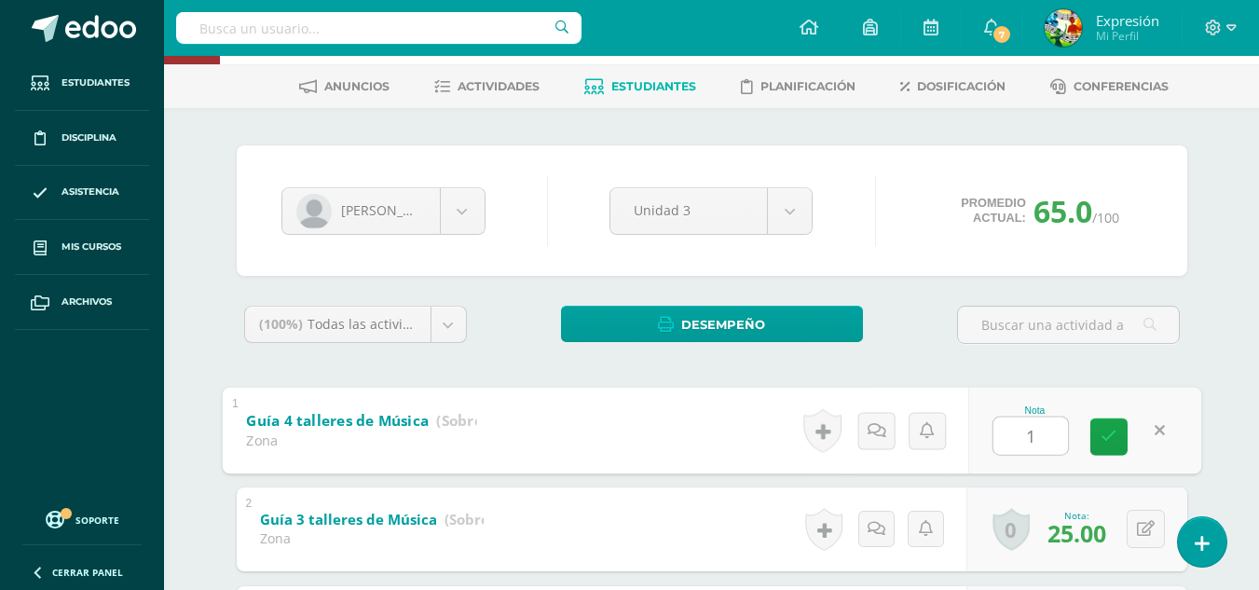
type input "10"
click at [1103, 447] on link at bounding box center [1108, 436] width 37 height 37
